Goal: Transaction & Acquisition: Subscribe to service/newsletter

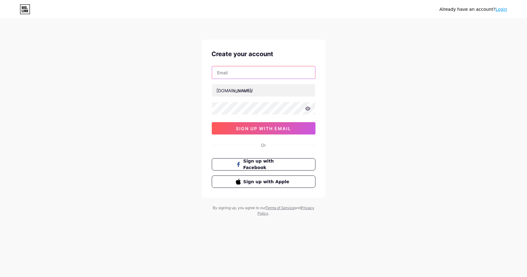
click at [259, 76] on input "text" at bounding box center [263, 72] width 103 height 12
type input "[EMAIL_ADDRESS][DOMAIN_NAME]"
click at [262, 93] on input "text" at bounding box center [263, 90] width 103 height 12
type input "myamz"
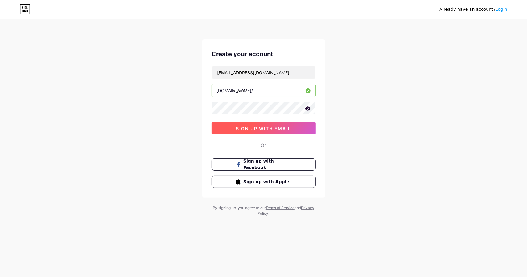
click at [264, 126] on span "sign up with email" at bounding box center [263, 128] width 55 height 5
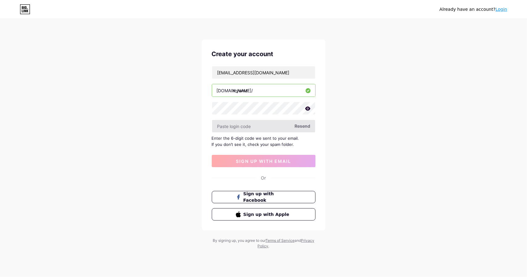
click at [265, 127] on input "text" at bounding box center [263, 126] width 103 height 12
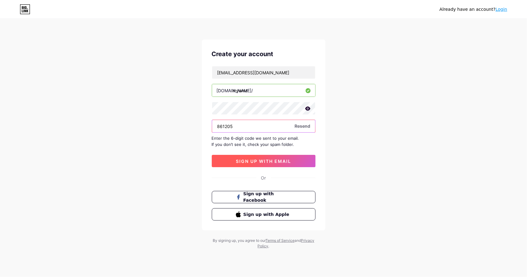
type input "861205"
click at [269, 159] on span "sign up with email" at bounding box center [263, 161] width 55 height 5
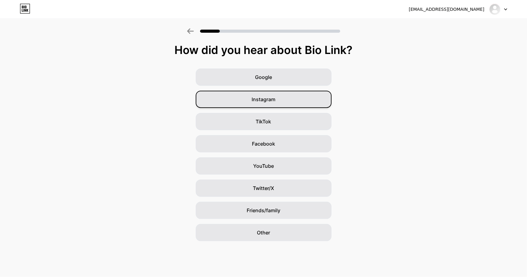
click at [272, 96] on span "Instagram" at bounding box center [264, 99] width 24 height 7
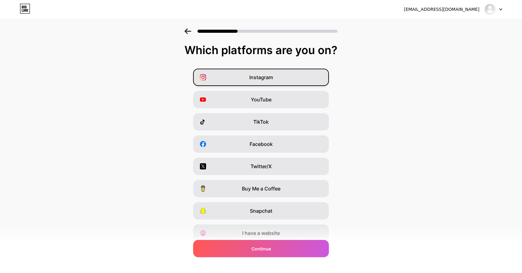
click at [273, 74] on span "Instagram" at bounding box center [261, 76] width 24 height 7
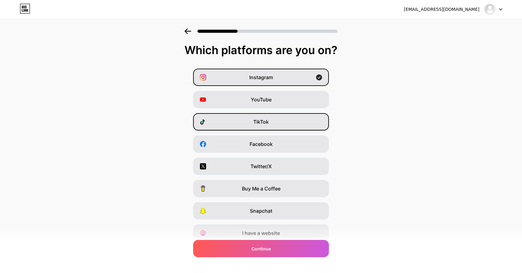
drag, startPoint x: 280, startPoint y: 100, endPoint x: 307, endPoint y: 120, distance: 33.6
click at [280, 101] on div "YouTube" at bounding box center [261, 99] width 136 height 17
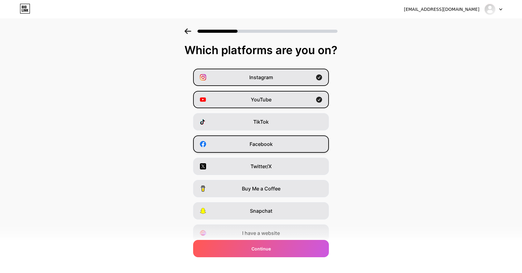
drag, startPoint x: 280, startPoint y: 123, endPoint x: 282, endPoint y: 136, distance: 13.7
click at [281, 123] on div "TikTok" at bounding box center [261, 121] width 136 height 17
click at [278, 143] on div "Facebook" at bounding box center [261, 143] width 136 height 17
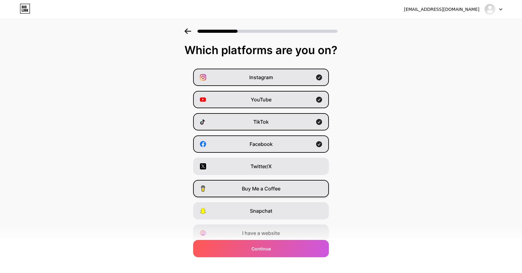
drag, startPoint x: 280, startPoint y: 167, endPoint x: 291, endPoint y: 187, distance: 22.4
click at [280, 167] on div "Twitter/X" at bounding box center [261, 165] width 136 height 17
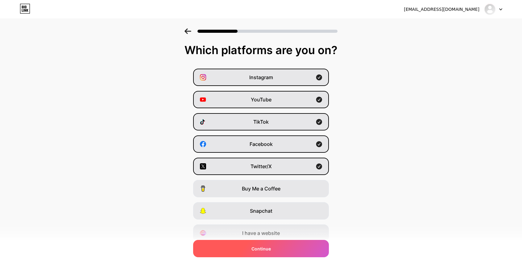
drag, startPoint x: 261, startPoint y: 234, endPoint x: 270, endPoint y: 250, distance: 18.8
type textarea "a"
click at [262, 234] on span "I have a website" at bounding box center [261, 232] width 38 height 7
click at [269, 250] on span "Continue" at bounding box center [261, 248] width 19 height 6
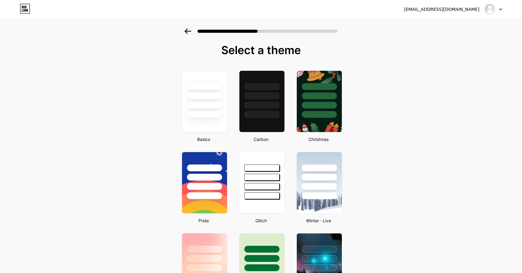
scroll to position [62, 0]
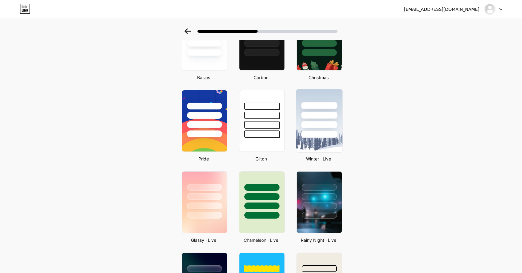
click at [331, 120] on div at bounding box center [319, 113] width 46 height 48
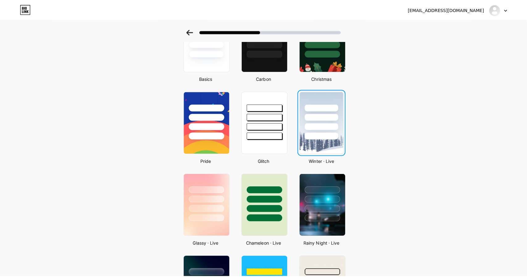
scroll to position [0, 0]
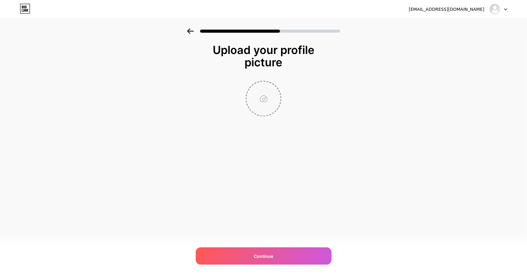
click at [265, 100] on input "file" at bounding box center [263, 98] width 34 height 34
type input "C:\fakepath\self2.jpg"
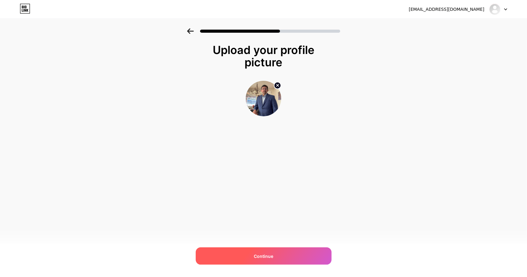
click at [262, 253] on span "Continue" at bounding box center [263, 256] width 19 height 6
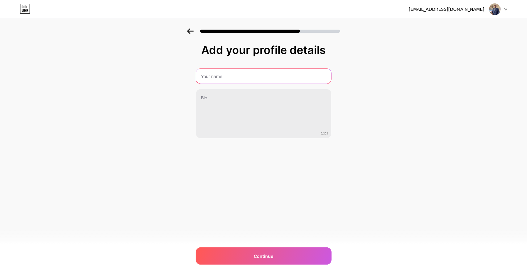
click at [254, 76] on input "text" at bounding box center [263, 76] width 135 height 15
type input "[PERSON_NAME]"
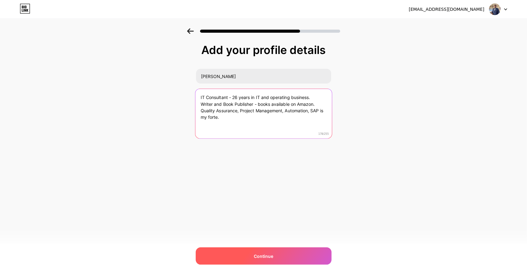
type textarea "IT Consultant - 26 years in IT and operating business. Writer and Book Publishe…"
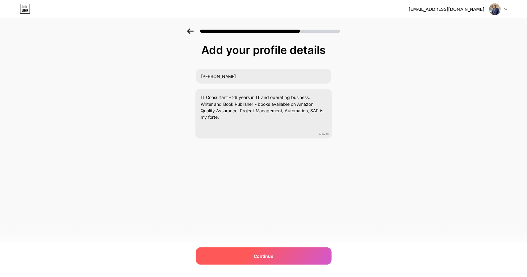
click at [262, 258] on span "Continue" at bounding box center [263, 256] width 19 height 6
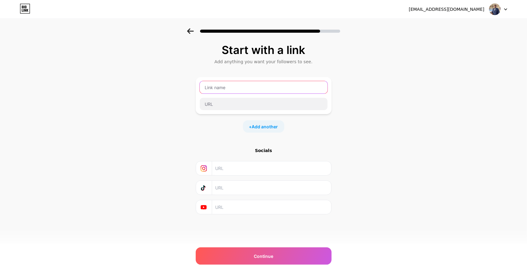
click at [232, 90] on input "text" at bounding box center [264, 87] width 128 height 12
type input "[MEDICAL_DATA] - 100% instant result"
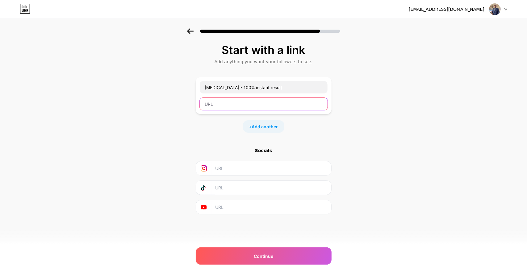
click at [231, 107] on input "text" at bounding box center [264, 104] width 128 height 12
paste input "[URL][DOMAIN_NAME]"
type input "[URL][DOMAIN_NAME]"
click at [314, 125] on div "+ Add another" at bounding box center [264, 126] width 136 height 12
drag, startPoint x: 360, startPoint y: 118, endPoint x: 346, endPoint y: 126, distance: 16.6
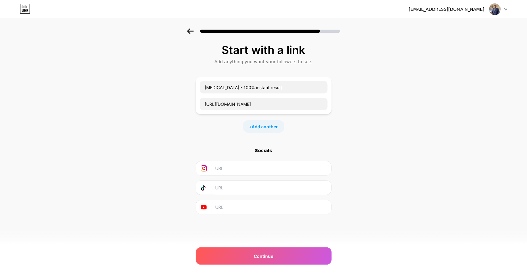
click at [360, 118] on div "Start with a link Add anything you want your followers to see. [MEDICAL_DATA] -…" at bounding box center [263, 136] width 527 height 217
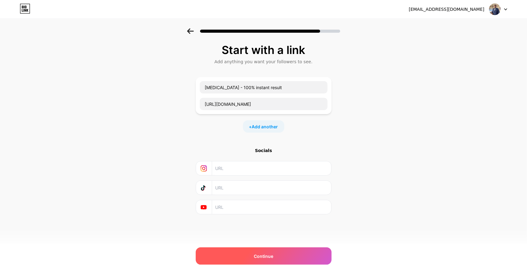
click at [265, 254] on span "Continue" at bounding box center [263, 256] width 19 height 6
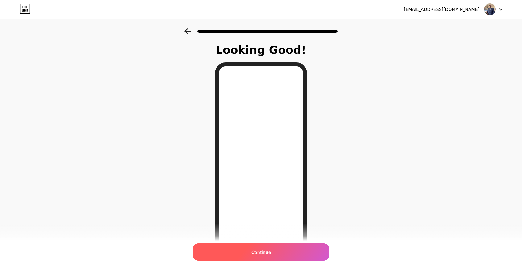
click at [265, 252] on span "Continue" at bounding box center [261, 252] width 19 height 6
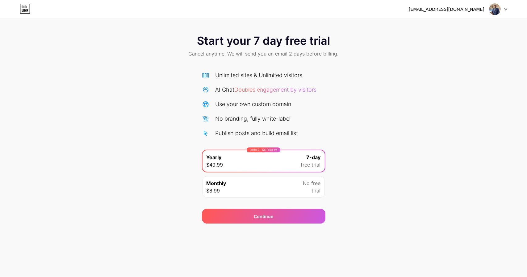
click at [286, 186] on div "Monthly $8.99 No free trial" at bounding box center [264, 187] width 122 height 22
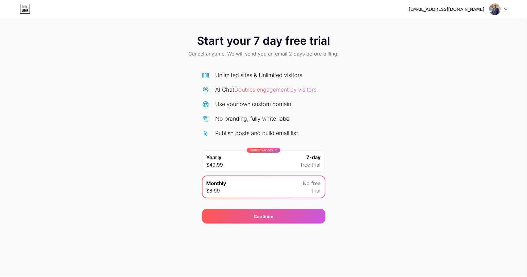
click at [315, 160] on span "7-day" at bounding box center [314, 157] width 14 height 7
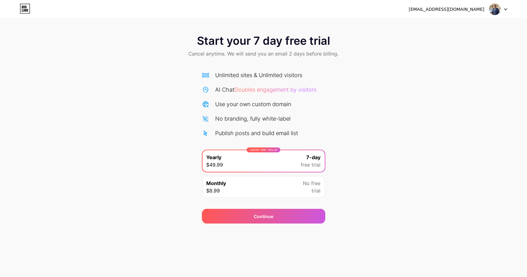
click at [370, 50] on div "Start your 7 day free trial Cancel anytime. We will send you an email 2 days be…" at bounding box center [263, 46] width 527 height 36
click at [347, 151] on div "Start your 7 day free trial Cancel anytime. We will send you an email 2 days be…" at bounding box center [263, 125] width 527 height 195
click at [380, 198] on div "Start your 7 day free trial Cancel anytime. We will send you an email 2 days be…" at bounding box center [263, 125] width 527 height 195
click at [362, 179] on div "Start your 7 day free trial Cancel anytime. We will send you an email 2 days be…" at bounding box center [263, 125] width 527 height 195
click at [268, 214] on span "Continue" at bounding box center [263, 216] width 19 height 6
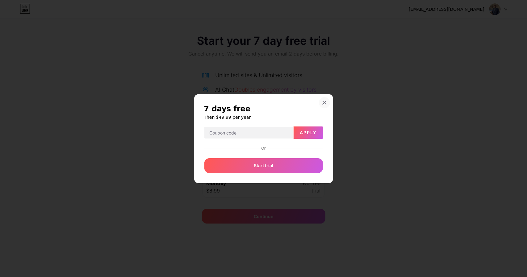
click at [324, 102] on icon at bounding box center [324, 102] width 5 height 5
